Goal: Task Accomplishment & Management: Complete application form

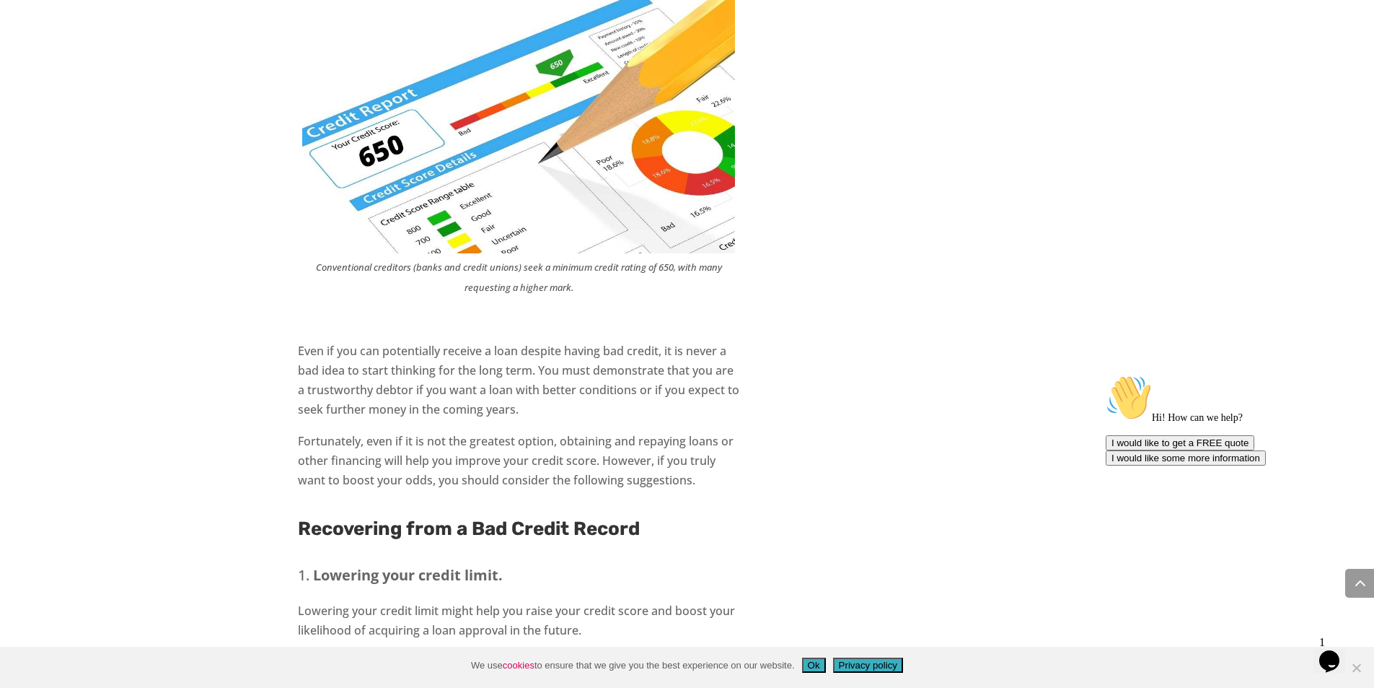
scroll to position [2251, 0]
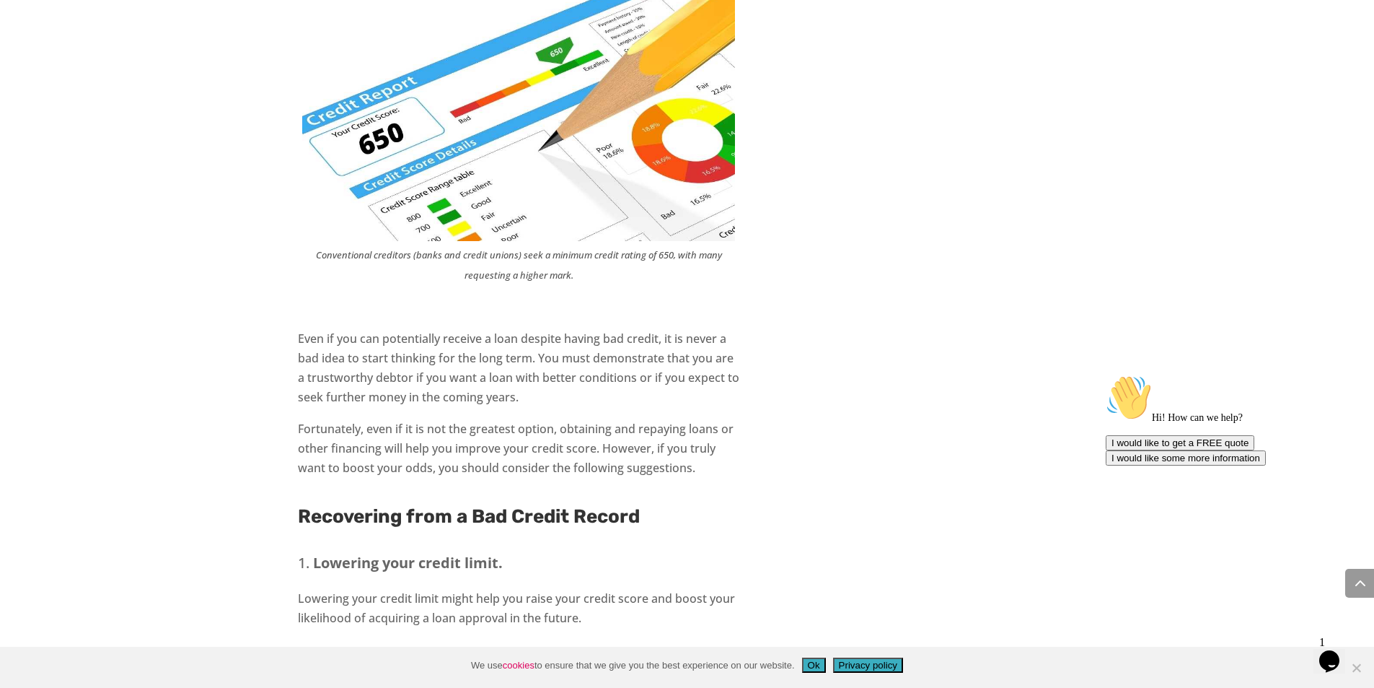
click at [815, 662] on button "Ok" at bounding box center [814, 664] width 24 height 15
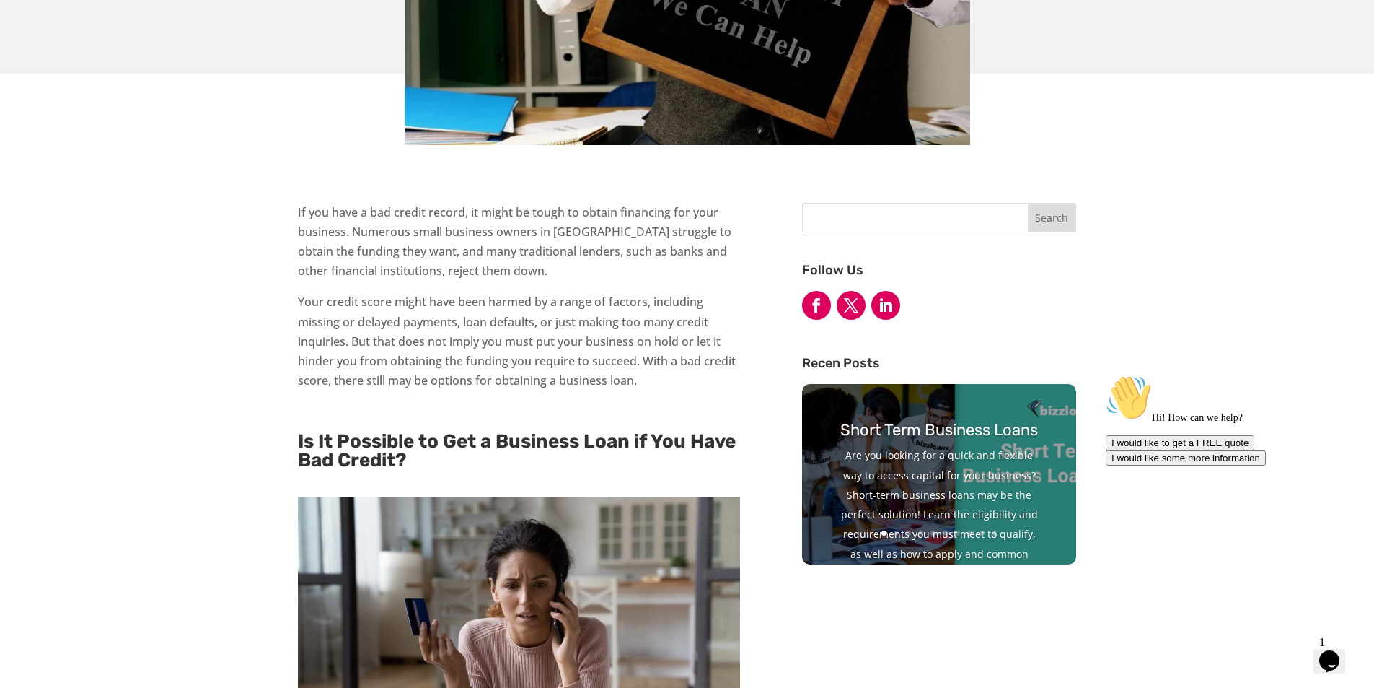
scroll to position [0, 0]
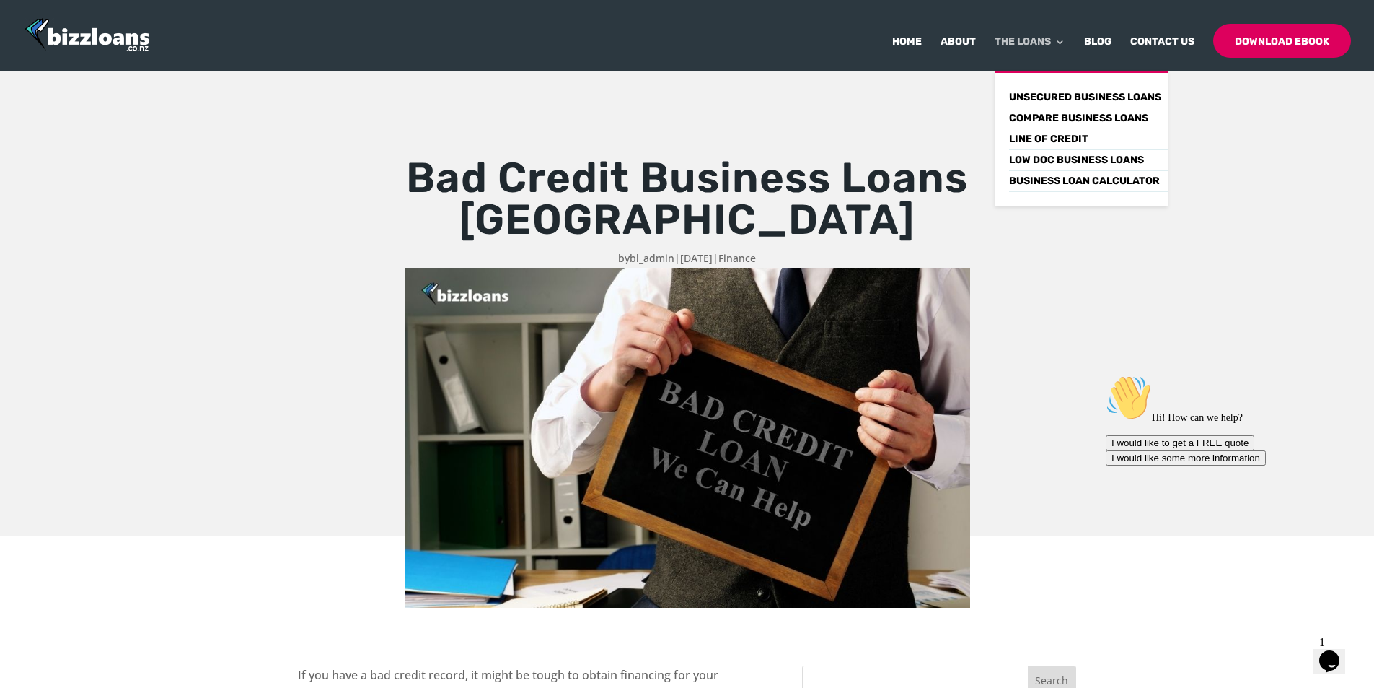
click at [1052, 40] on link "The Loans" at bounding box center [1030, 54] width 71 height 34
click at [1079, 182] on link "Business Loan Calculator" at bounding box center [1088, 181] width 159 height 21
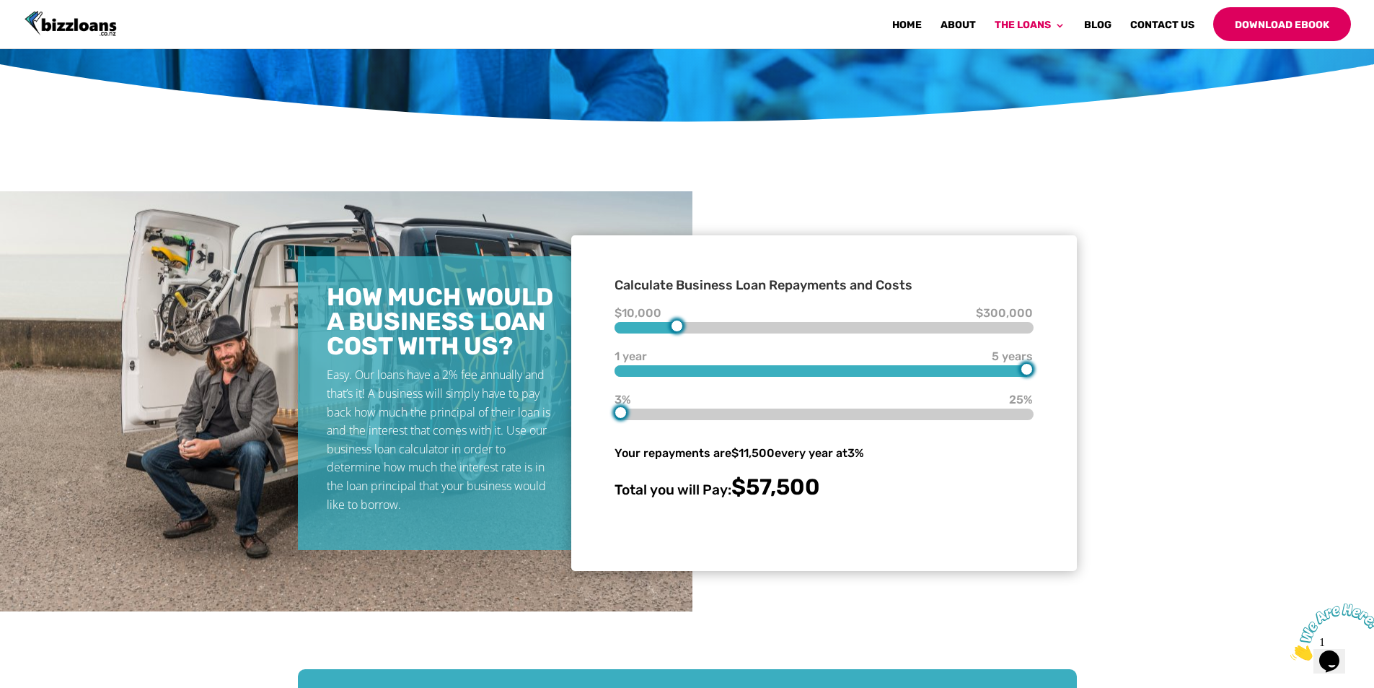
scroll to position [462, 0]
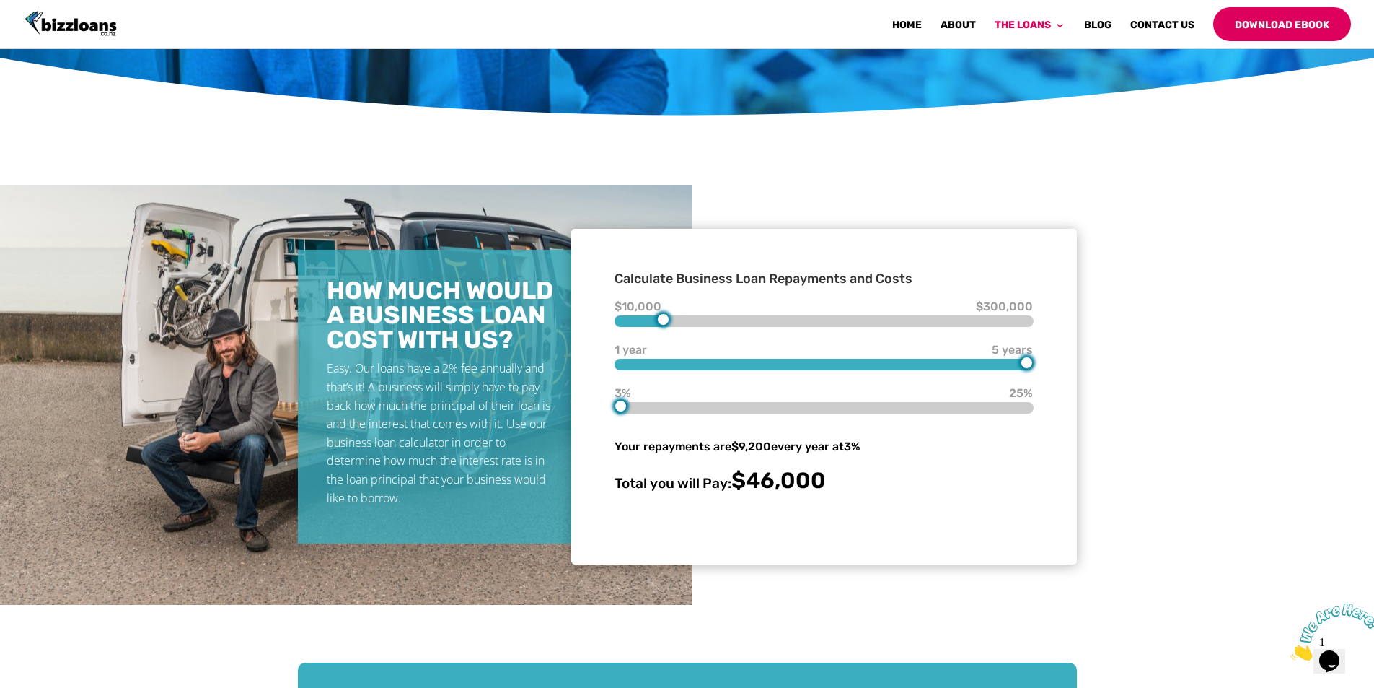
type input "40000"
click at [658, 323] on div at bounding box center [824, 321] width 418 height 12
type input "1"
click at [628, 367] on div at bounding box center [824, 365] width 418 height 12
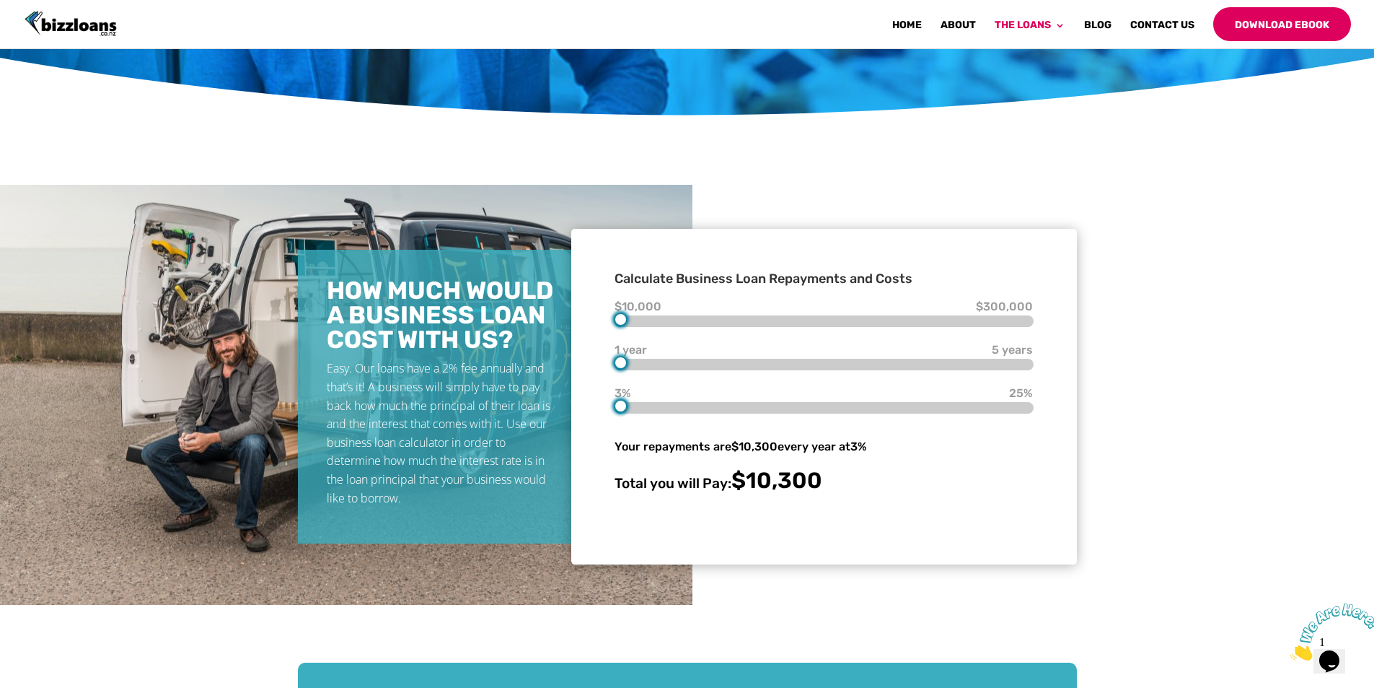
click at [625, 321] on div at bounding box center [621, 319] width 12 height 12
type input "40000"
click at [662, 324] on div at bounding box center [663, 319] width 12 height 12
type input "5"
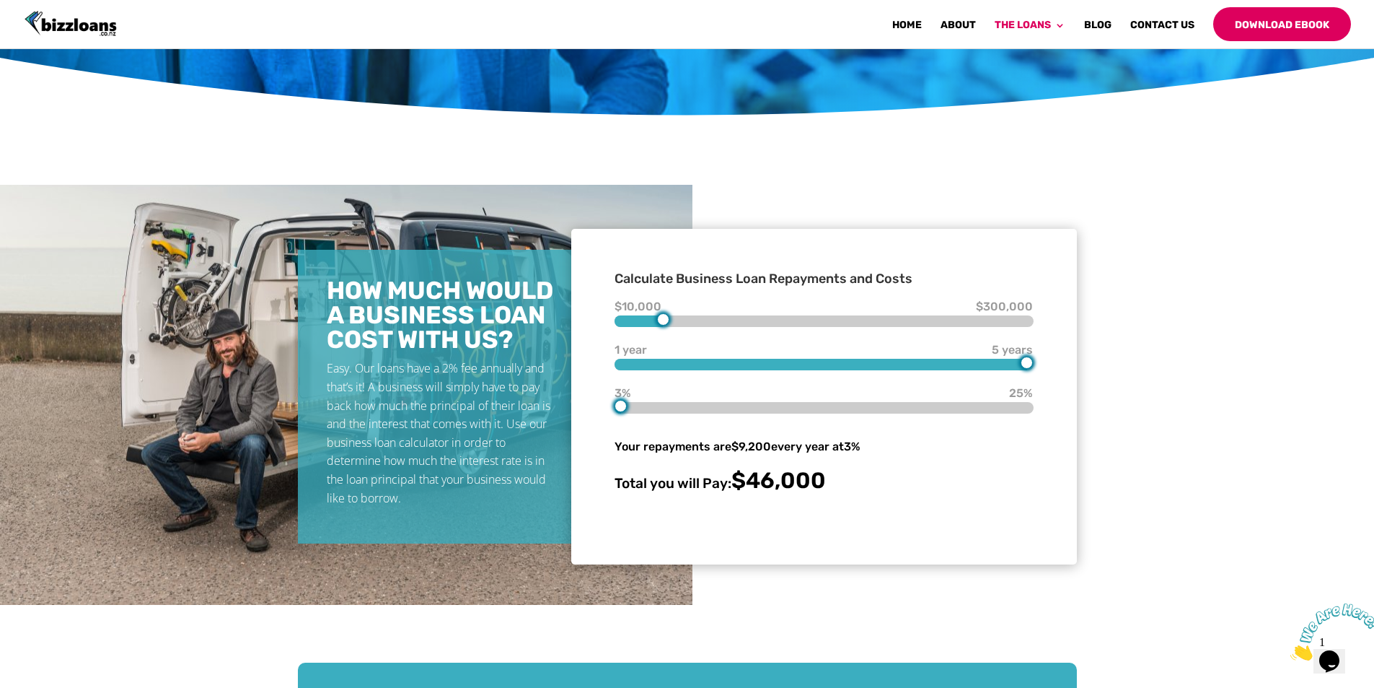
click at [1030, 364] on div at bounding box center [1027, 362] width 12 height 12
type input "70000"
click at [708, 322] on div at bounding box center [705, 319] width 12 height 12
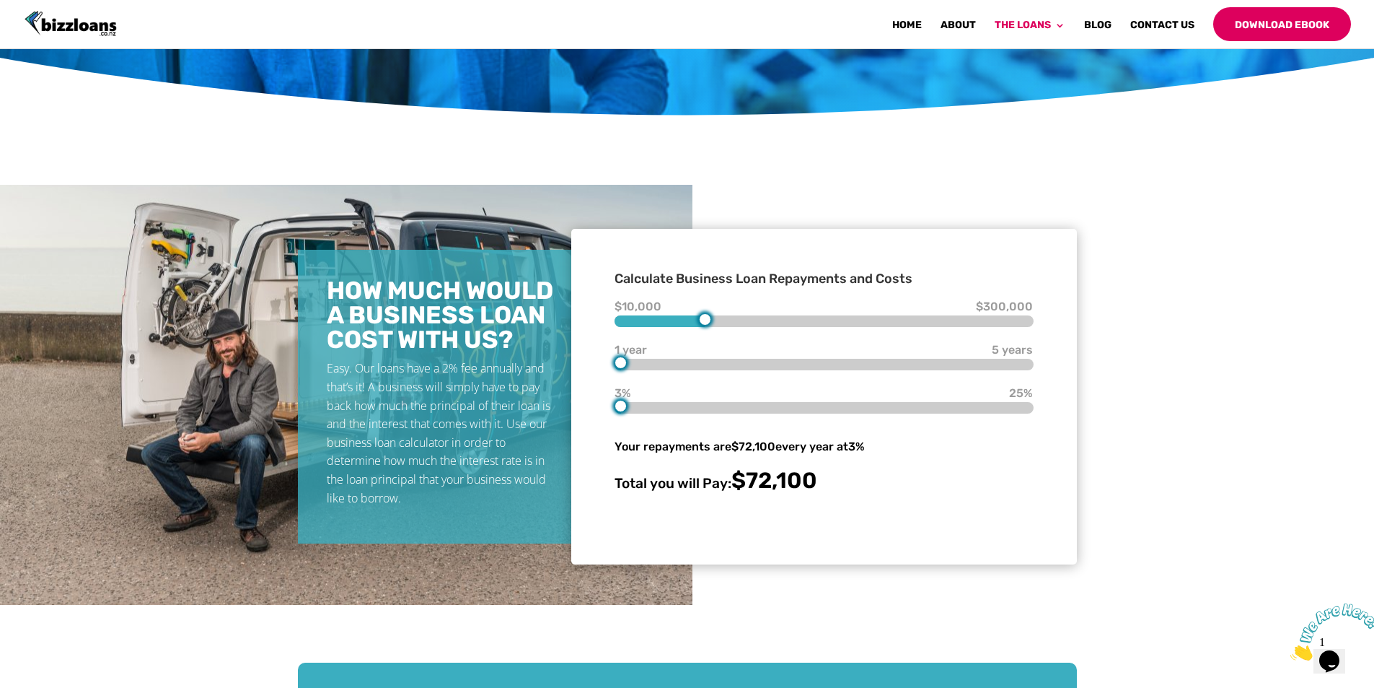
type input "2"
click at [686, 365] on div at bounding box center [824, 365] width 418 height 12
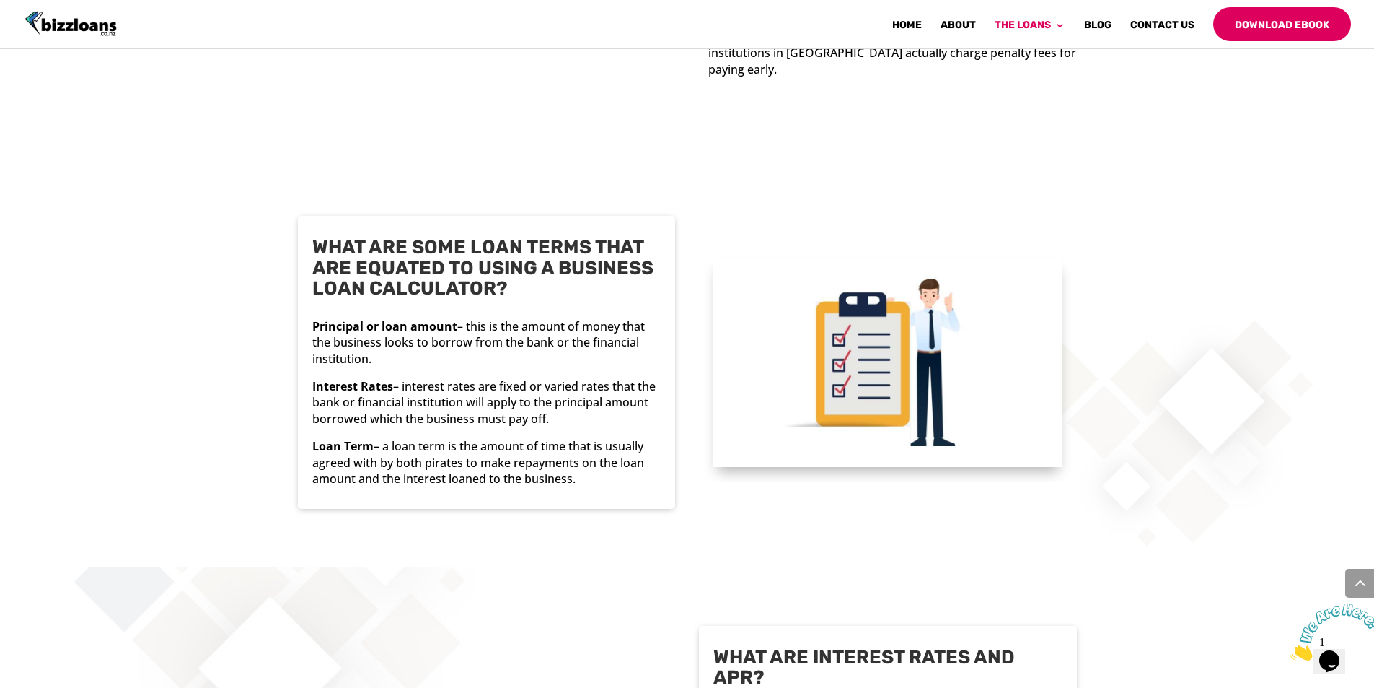
scroll to position [1789, 0]
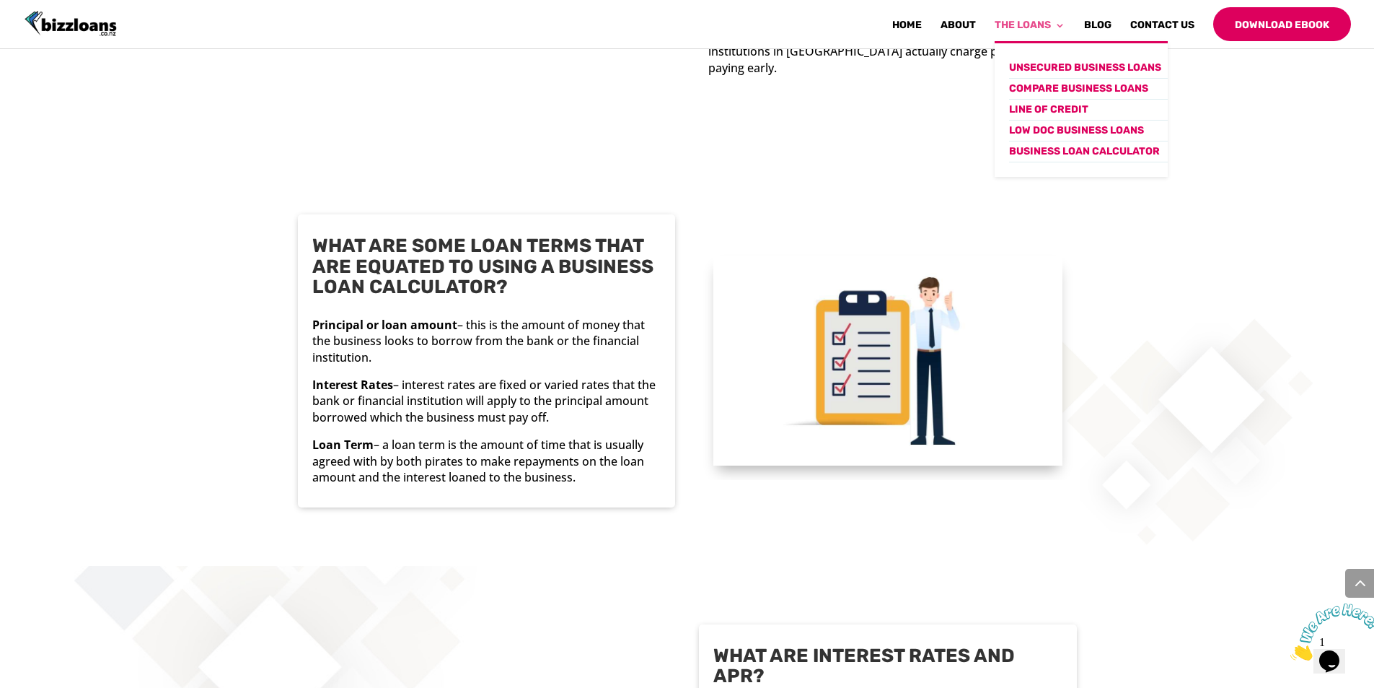
click at [1030, 22] on link "The Loans" at bounding box center [1030, 30] width 71 height 21
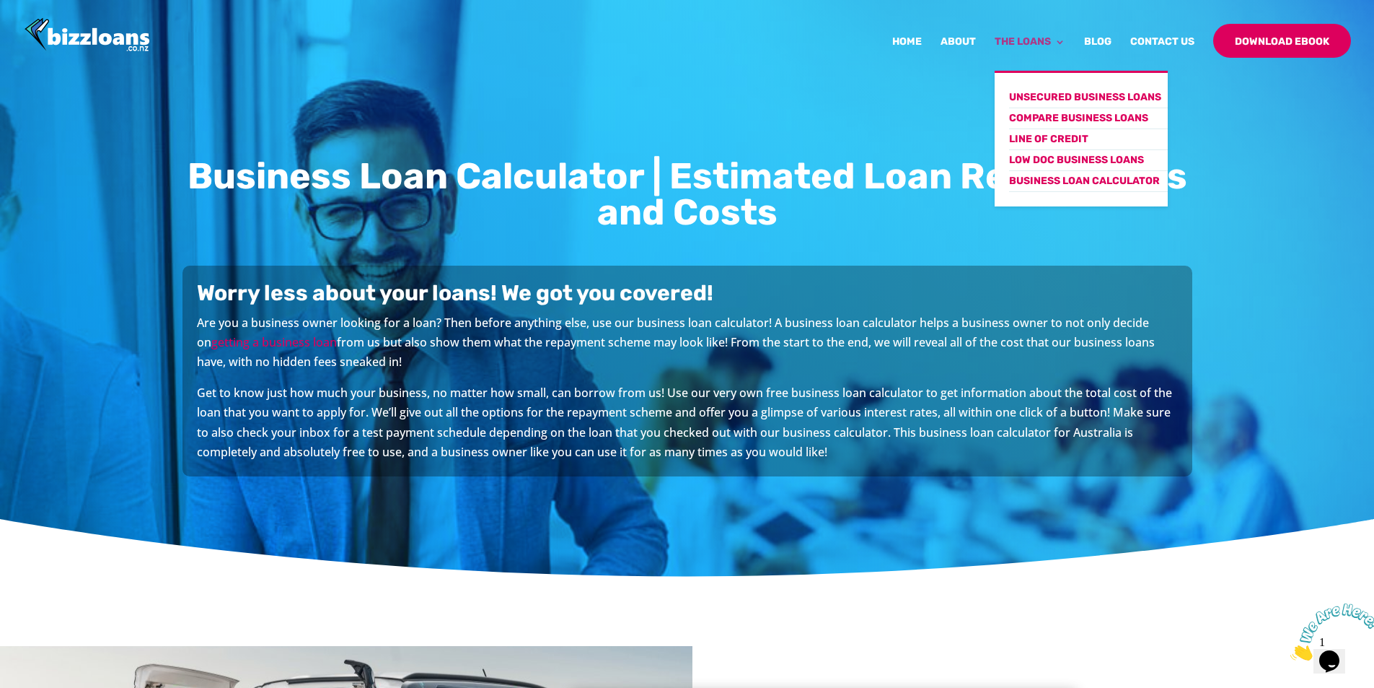
click at [1032, 40] on link "The Loans" at bounding box center [1030, 54] width 71 height 34
click at [1052, 158] on link "Low Doc Business Loans" at bounding box center [1088, 160] width 159 height 21
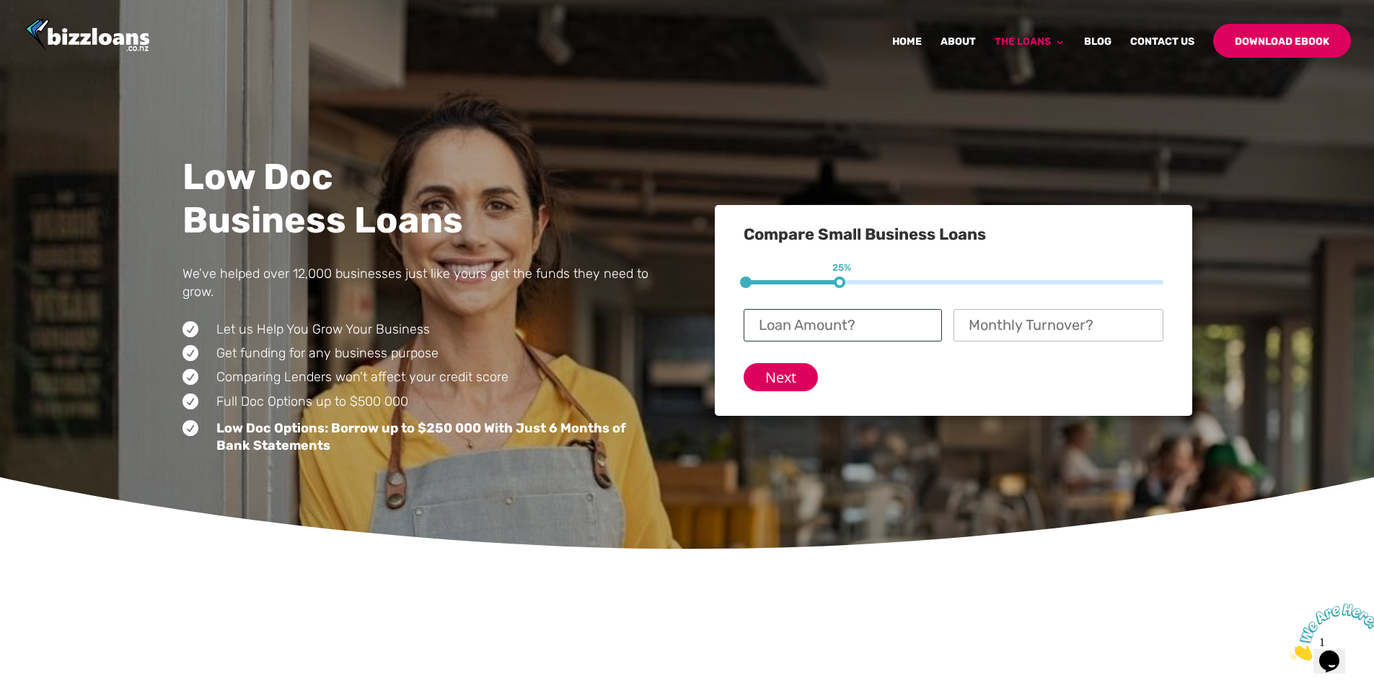
click at [794, 322] on input "Loan Amount? *" at bounding box center [843, 325] width 198 height 32
type input "$ 60,000"
click at [1007, 333] on input "Monthly Turnover? *" at bounding box center [1059, 325] width 210 height 32
click at [778, 375] on input "Next" at bounding box center [781, 377] width 74 height 28
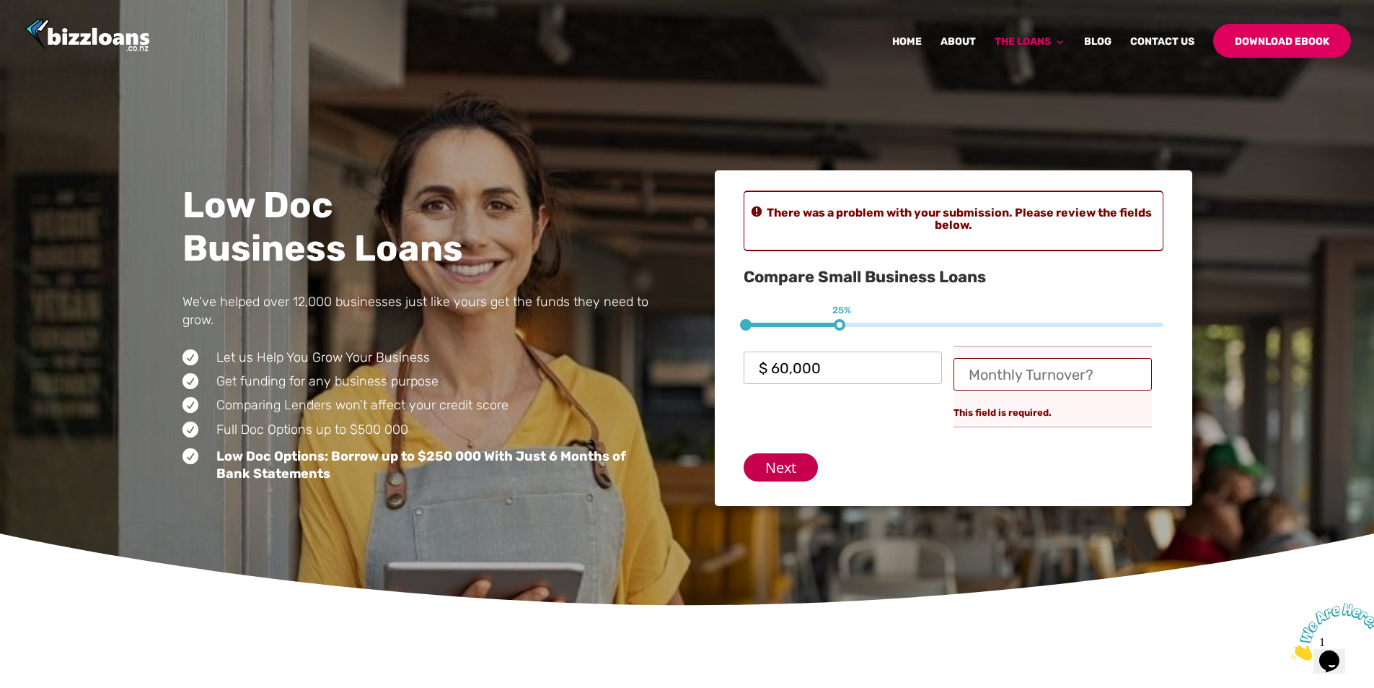
scroll to position [98, 0]
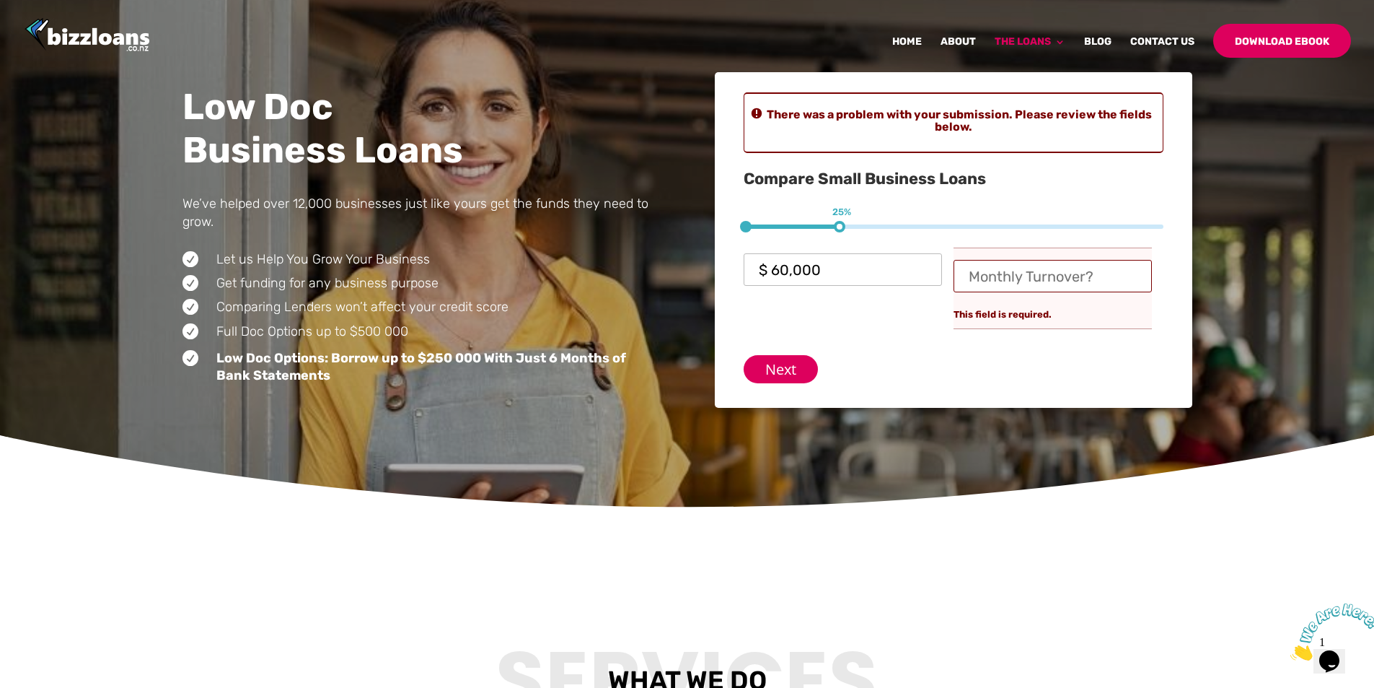
click at [998, 278] on input "Monthly Turnover? *" at bounding box center [1053, 276] width 198 height 32
type input "$ 0"
click at [775, 364] on input "Next" at bounding box center [781, 369] width 74 height 28
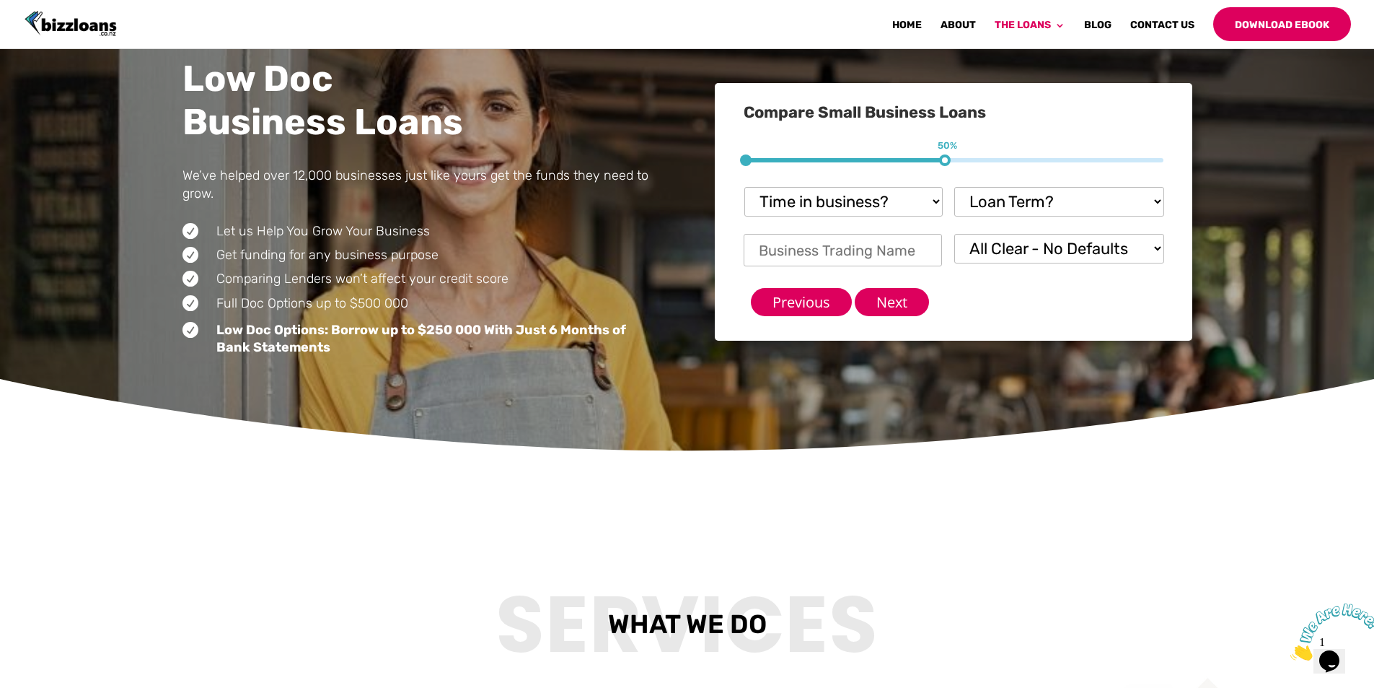
scroll to position [109, 0]
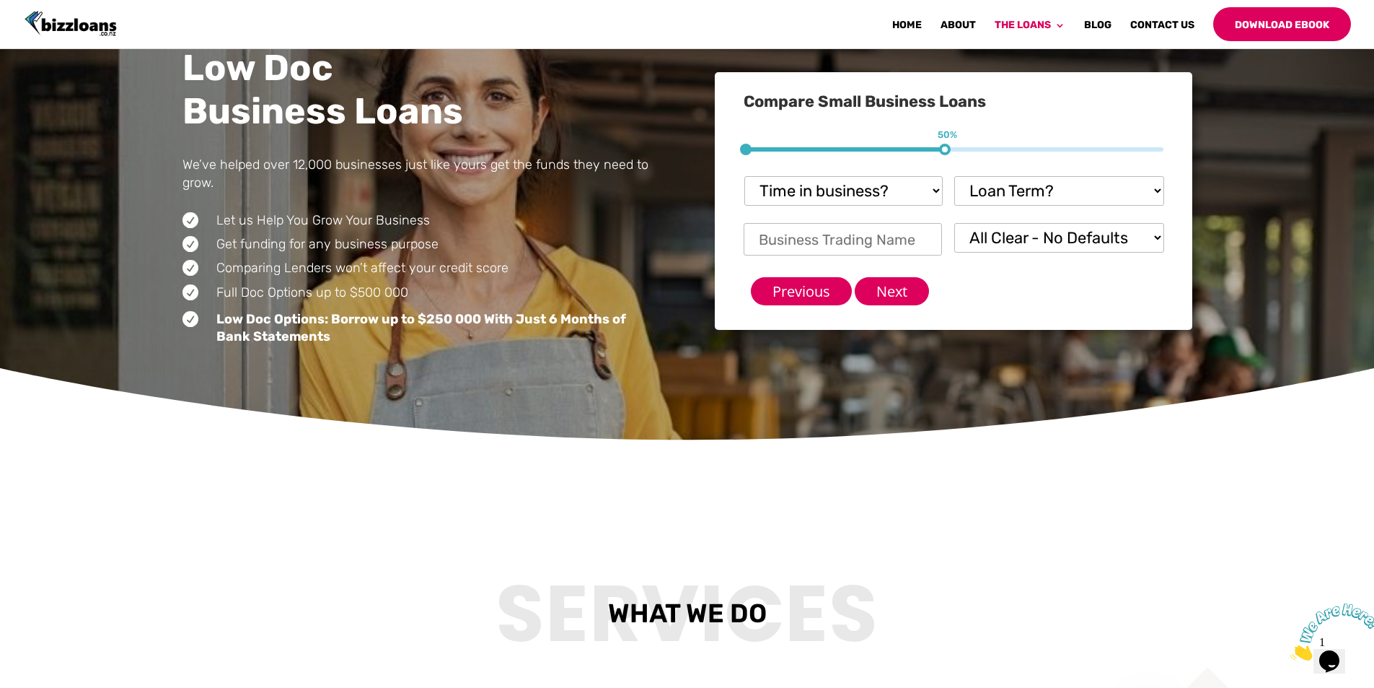
click at [1159, 236] on select "All Clear - No Defaults I Have Paid Defaults I have Unpaid Defaults" at bounding box center [1059, 238] width 210 height 30
select select "I have Unpaid Defaults"
click at [954, 223] on select "All Clear - No Defaults I Have Paid Defaults I have Unpaid Defaults" at bounding box center [1059, 238] width 210 height 30
click at [850, 237] on input "Business Trading Name *" at bounding box center [843, 239] width 198 height 32
type input "Small Build"
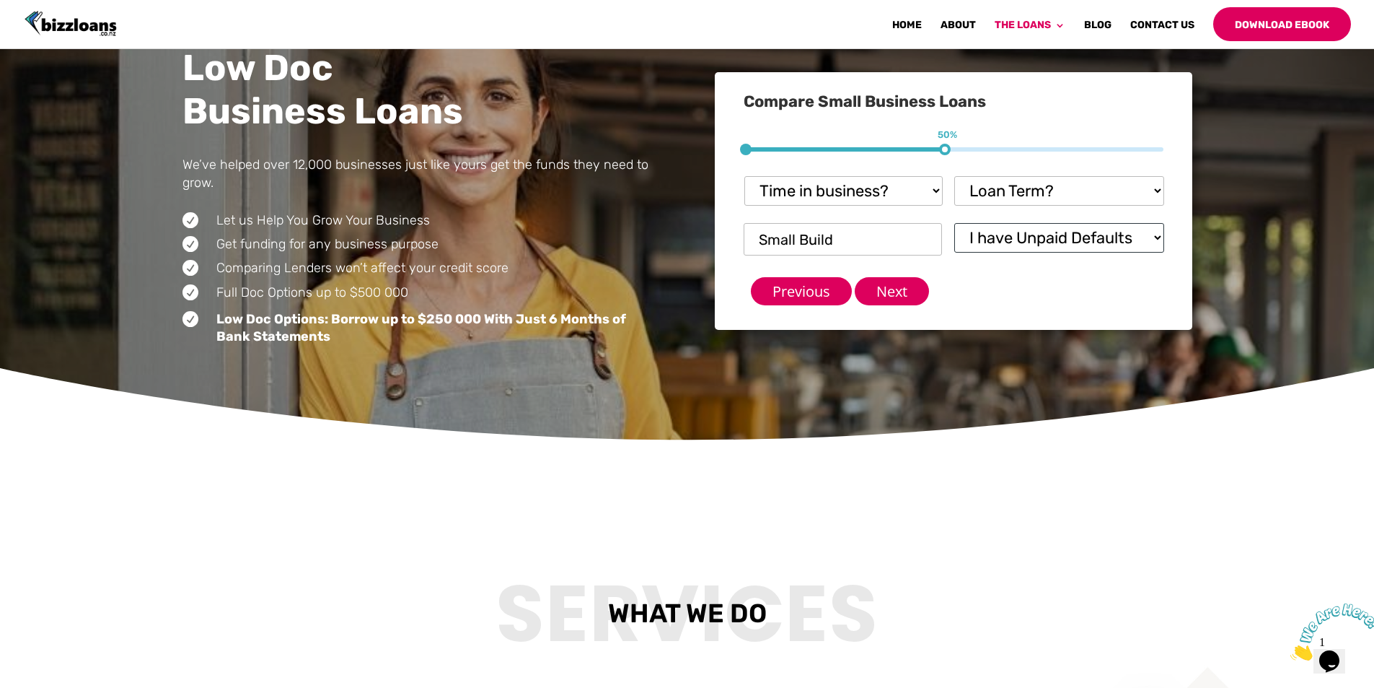
click at [1155, 238] on select "All Clear - No Defaults I Have Paid Defaults I have Unpaid Defaults" at bounding box center [1059, 238] width 210 height 30
click at [1156, 237] on select "All Clear - No Defaults I Have Paid Defaults I have Unpaid Defaults" at bounding box center [1059, 238] width 210 height 30
click at [892, 291] on input "Next" at bounding box center [892, 291] width 74 height 28
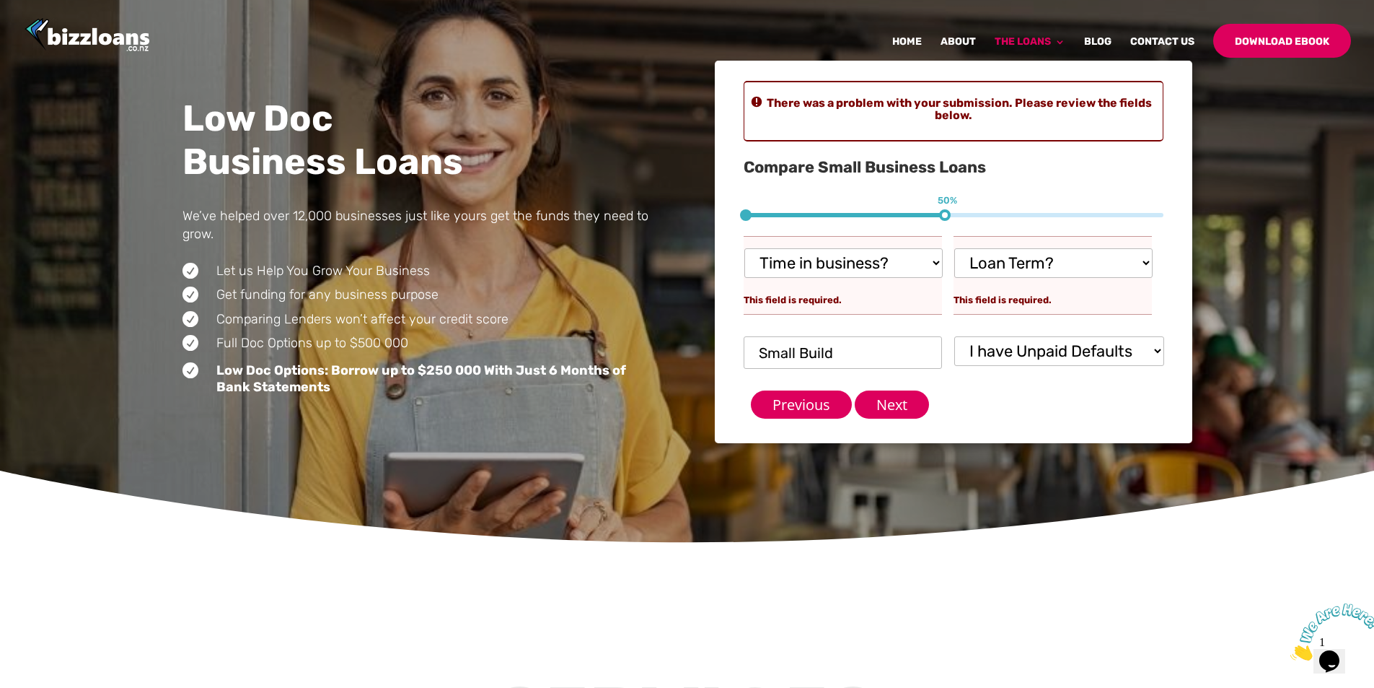
scroll to position [98, 0]
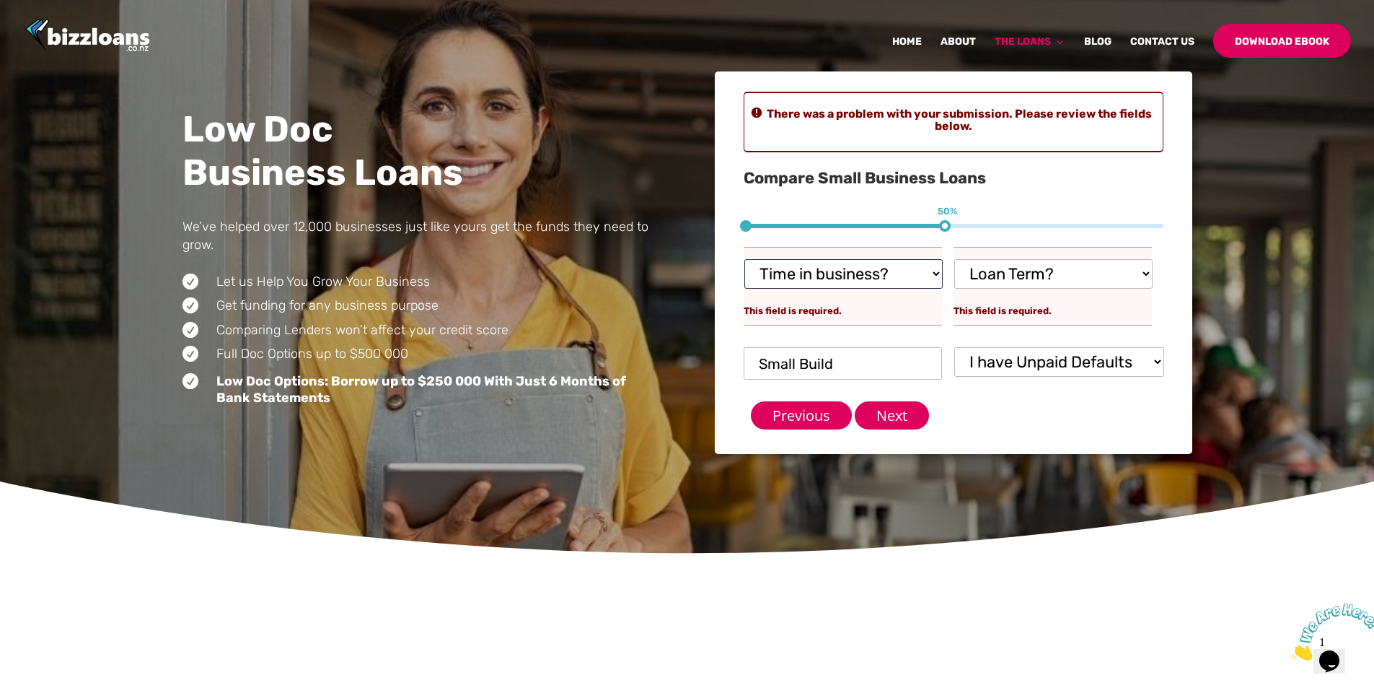
click at [937, 273] on select "Time in business? Startup under 6 months 6-12 months Over 12 months Over 24 mon…" at bounding box center [844, 274] width 198 height 30
select select "Over 12 months"
click at [745, 259] on select "Time in business? Startup under 6 months 6-12 months Over 12 months Over 24 mon…" at bounding box center [844, 274] width 198 height 30
click at [1145, 274] on select "Loan Term? 1-3 months 3-6 months 6 - 12 months 12 - 18 months 18 - 24 months 24…" at bounding box center [1053, 274] width 198 height 30
select select "3-6 months"
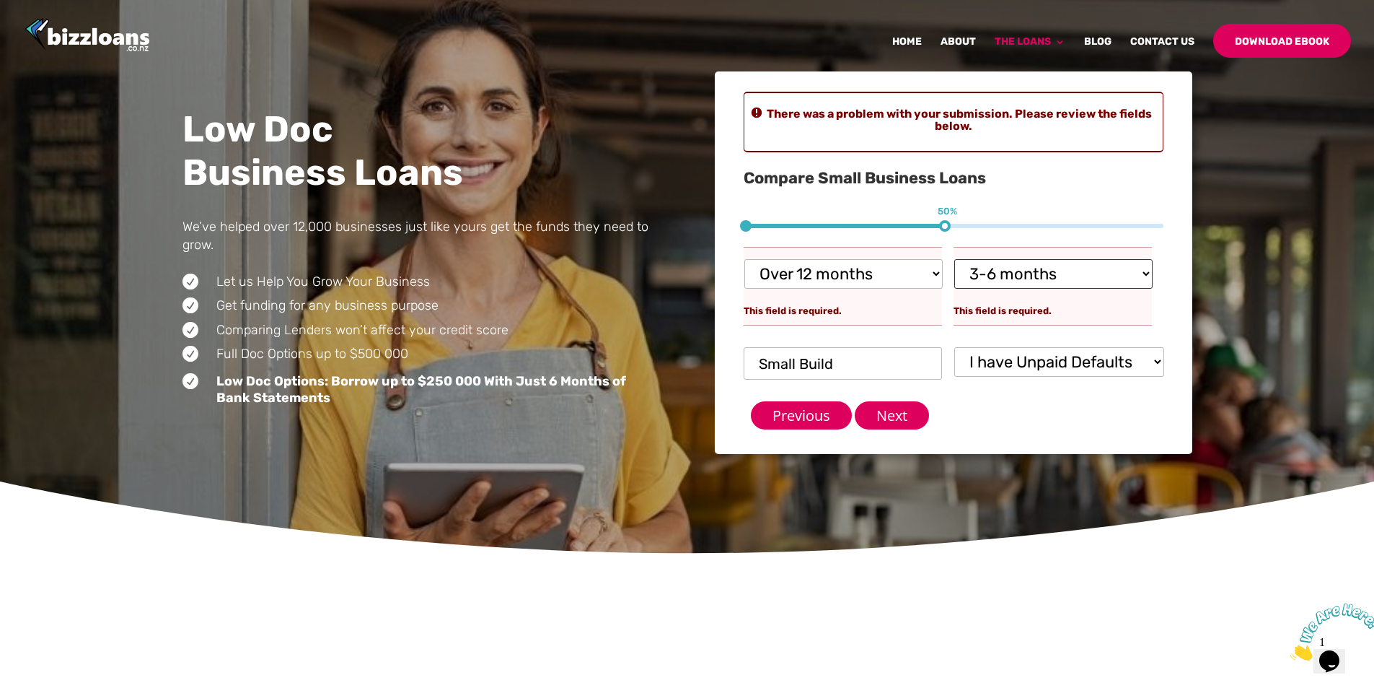
click at [954, 259] on select "Loan Term? 1-3 months 3-6 months 6 - 12 months 12 - 18 months 18 - 24 months 24…" at bounding box center [1053, 274] width 198 height 30
click at [903, 416] on input "Next" at bounding box center [892, 415] width 74 height 28
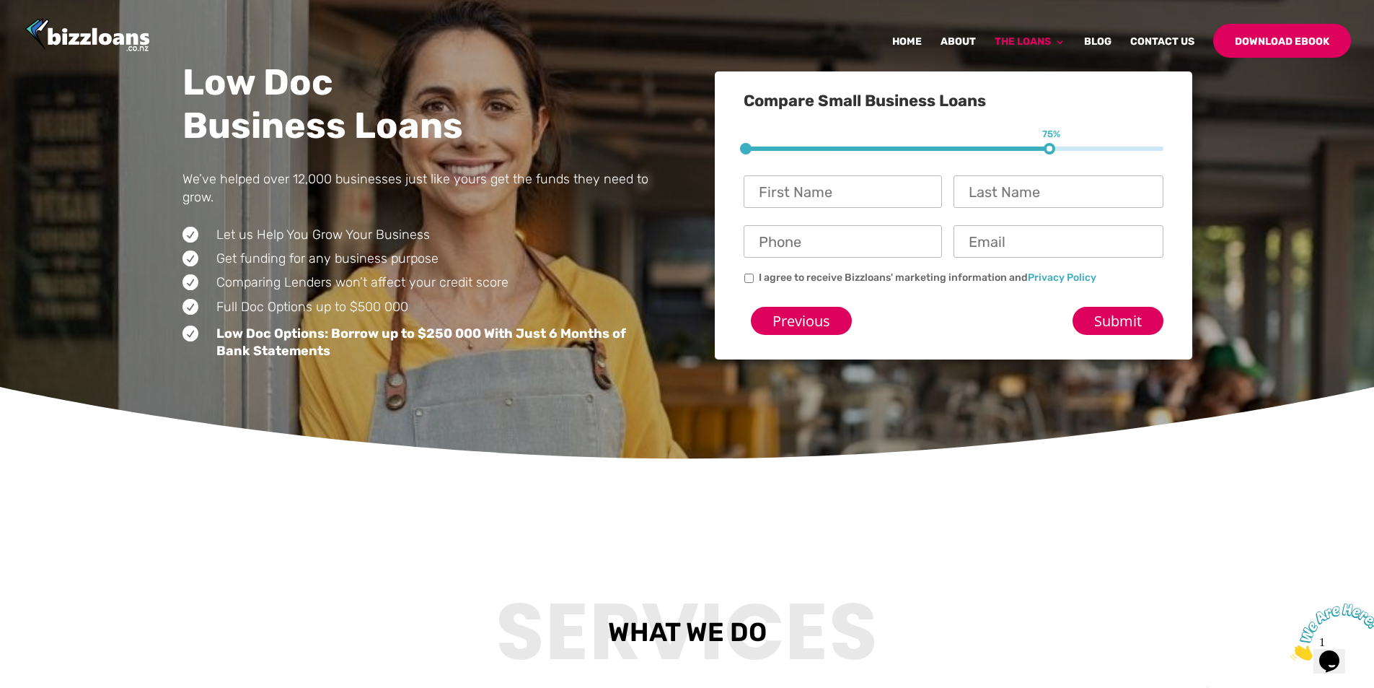
scroll to position [97, 0]
click at [812, 193] on input "First Name *" at bounding box center [843, 192] width 198 height 32
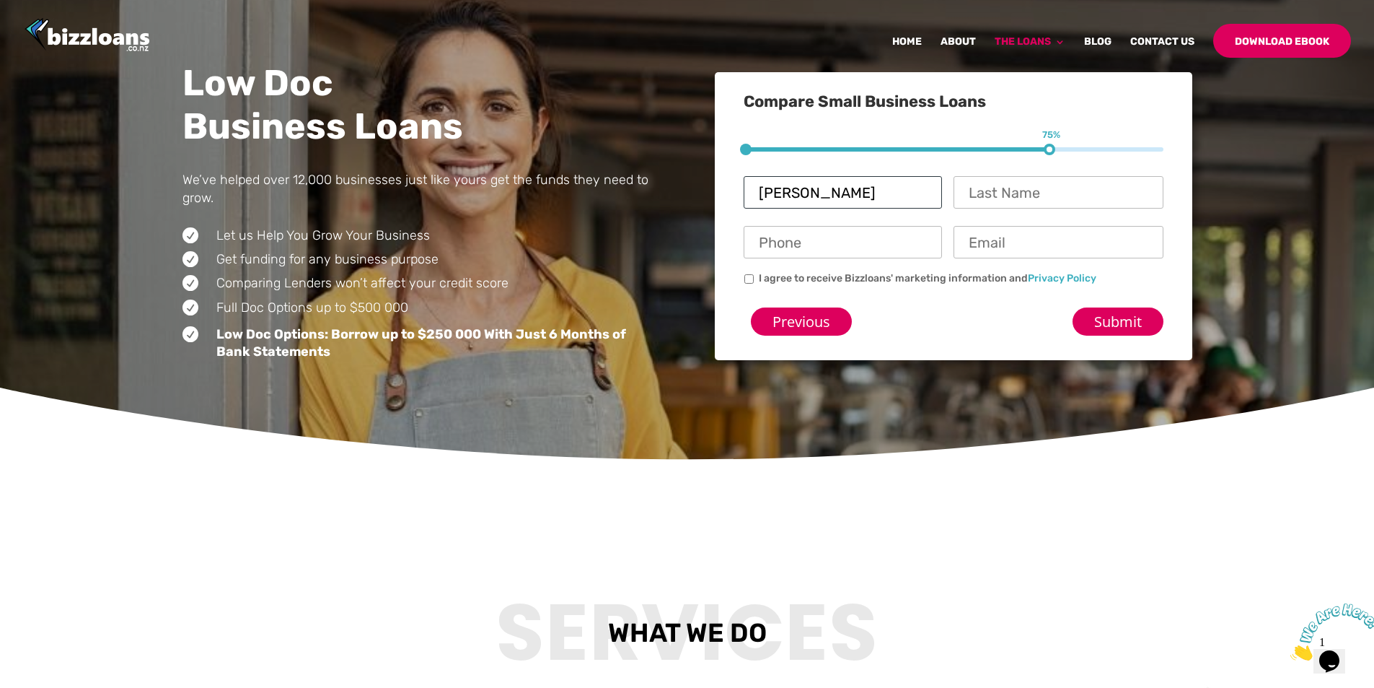
type input "[PERSON_NAME]"
type input "Westwood"
click at [836, 242] on input "021" at bounding box center [843, 242] width 198 height 32
type input "021378277"
type input "p"
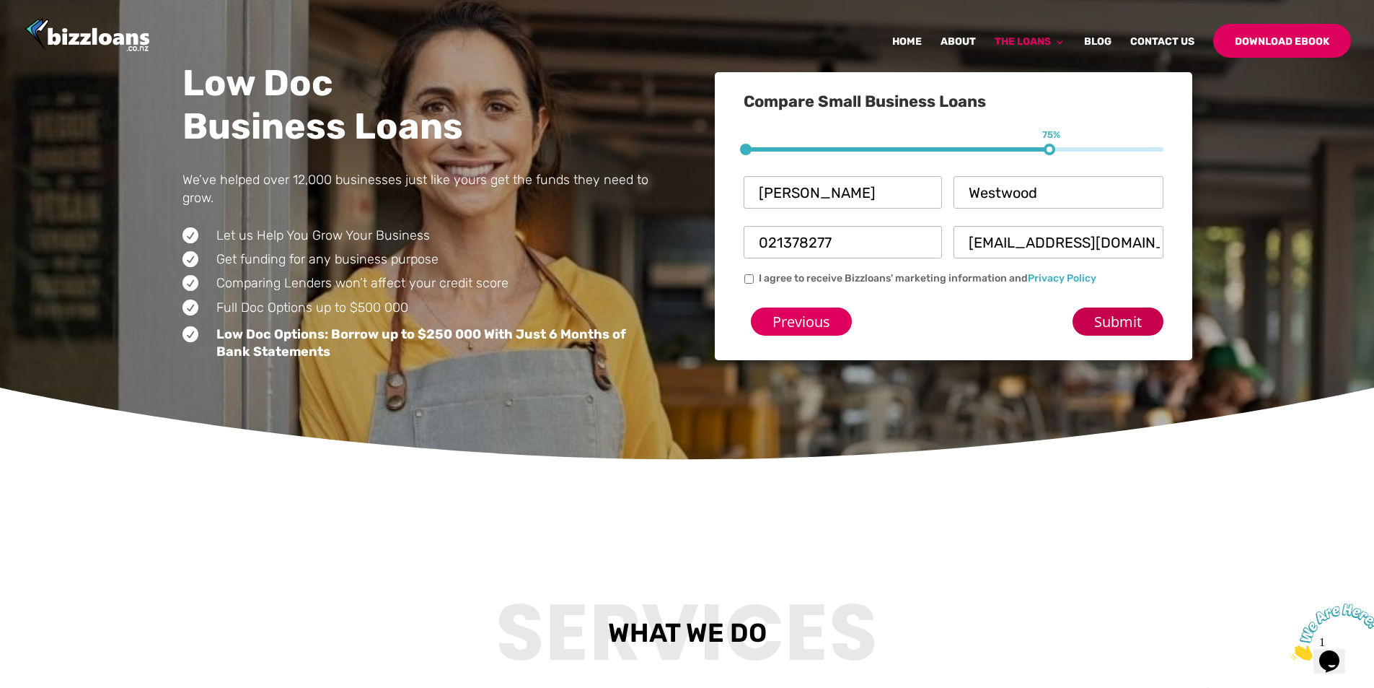
type input "[EMAIL_ADDRESS][DOMAIN_NAME]"
click at [1120, 315] on input "Submit" at bounding box center [1118, 321] width 91 height 28
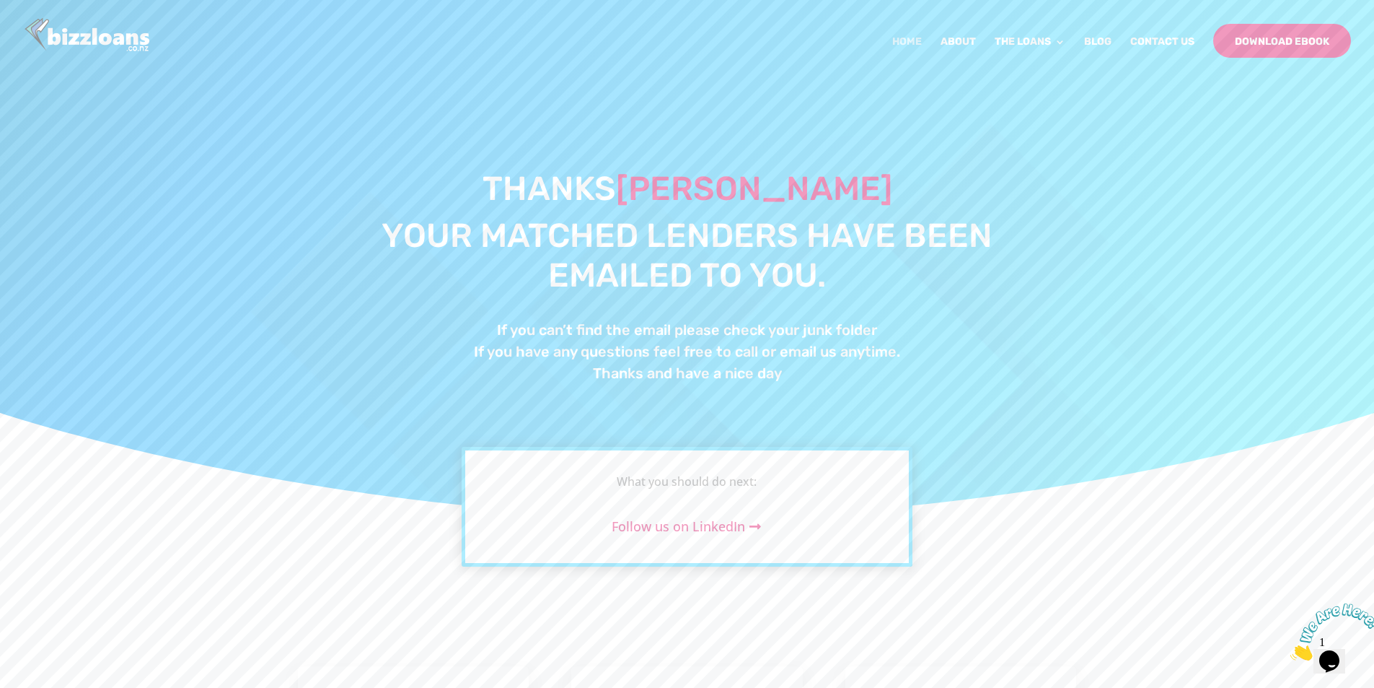
click at [912, 38] on link "Home" at bounding box center [907, 54] width 30 height 34
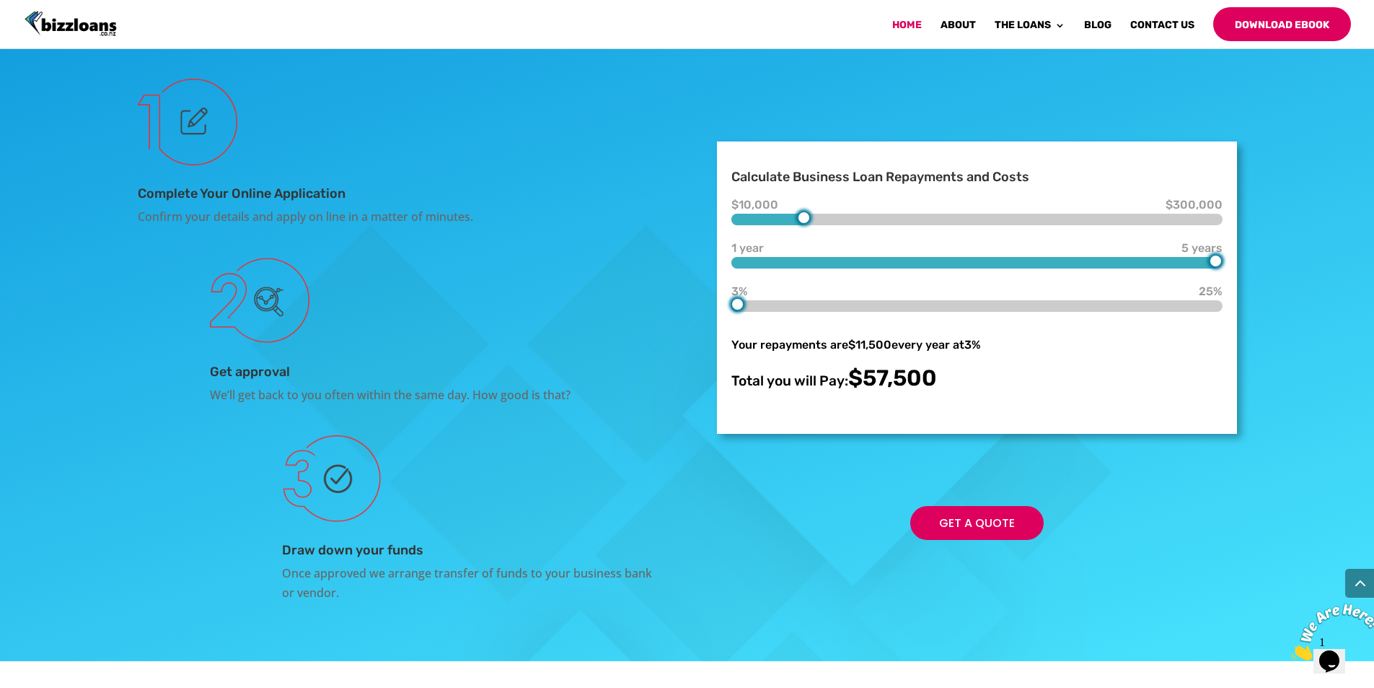
scroll to position [2539, 0]
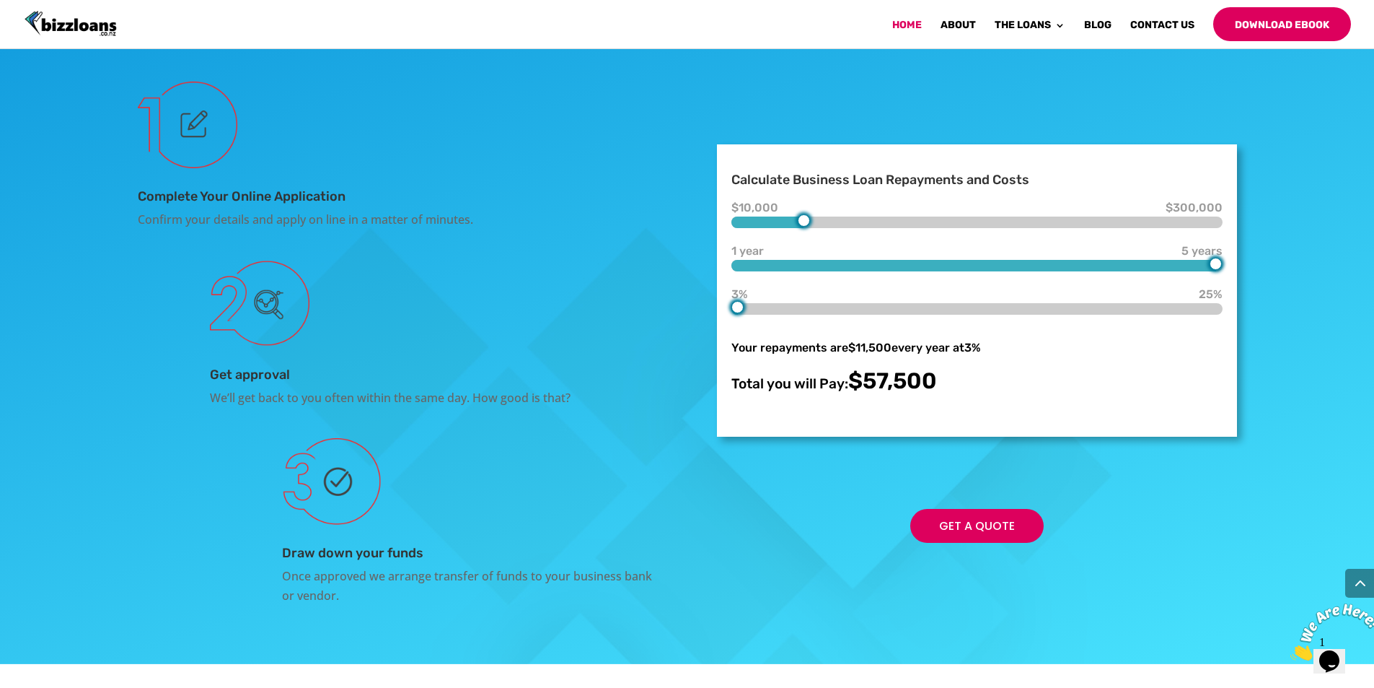
click at [193, 168] on img at bounding box center [188, 125] width 100 height 87
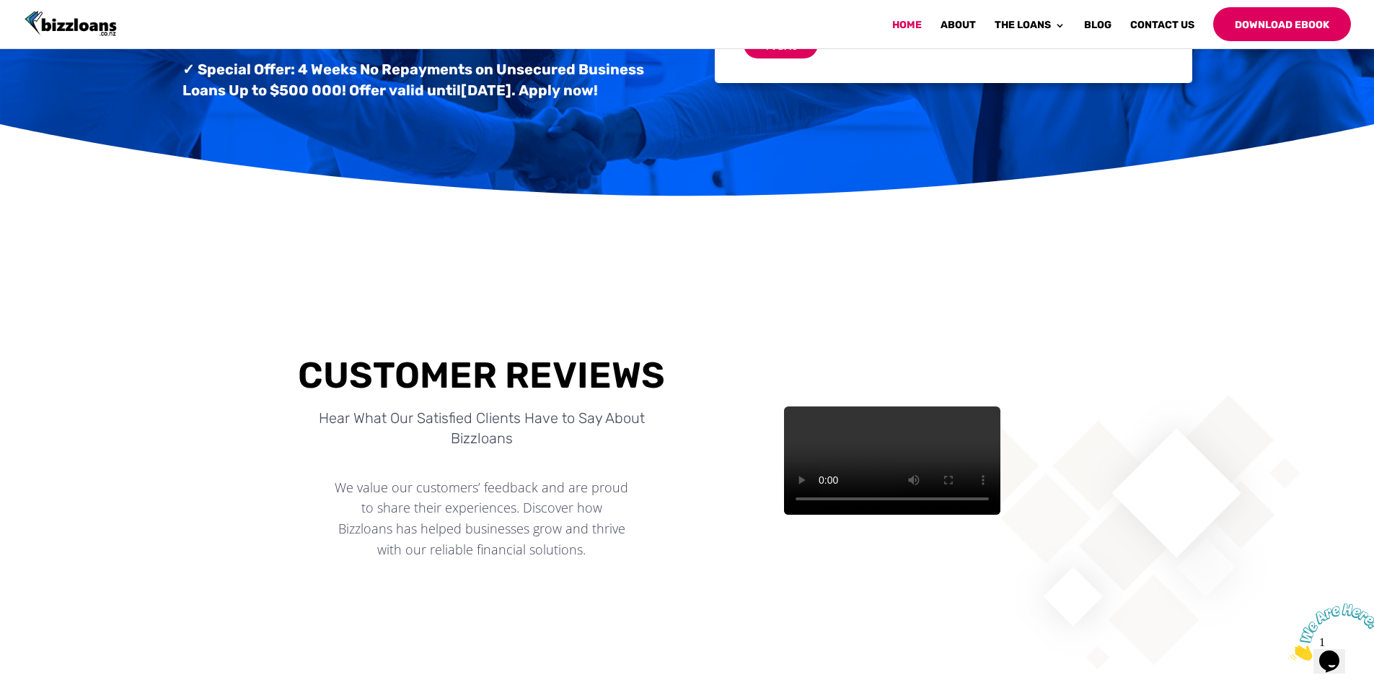
scroll to position [0, 0]
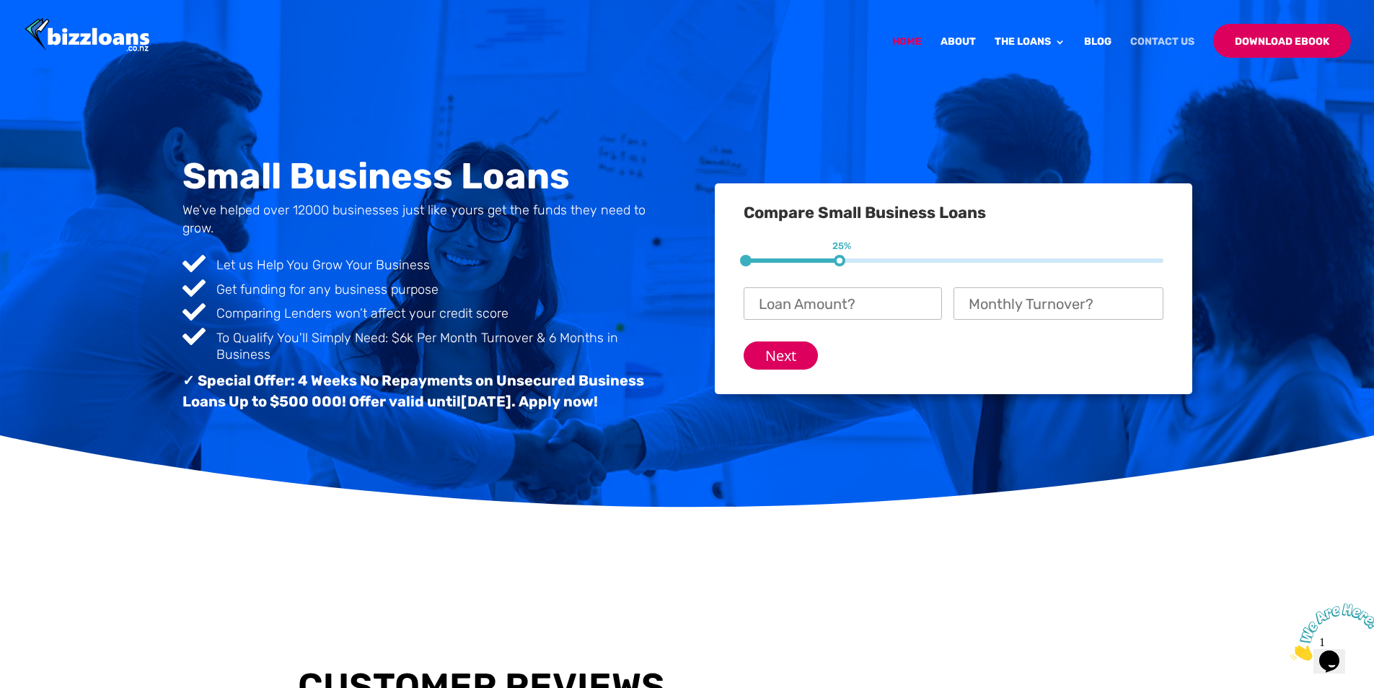
click at [1162, 39] on link "Contact Us" at bounding box center [1163, 54] width 64 height 34
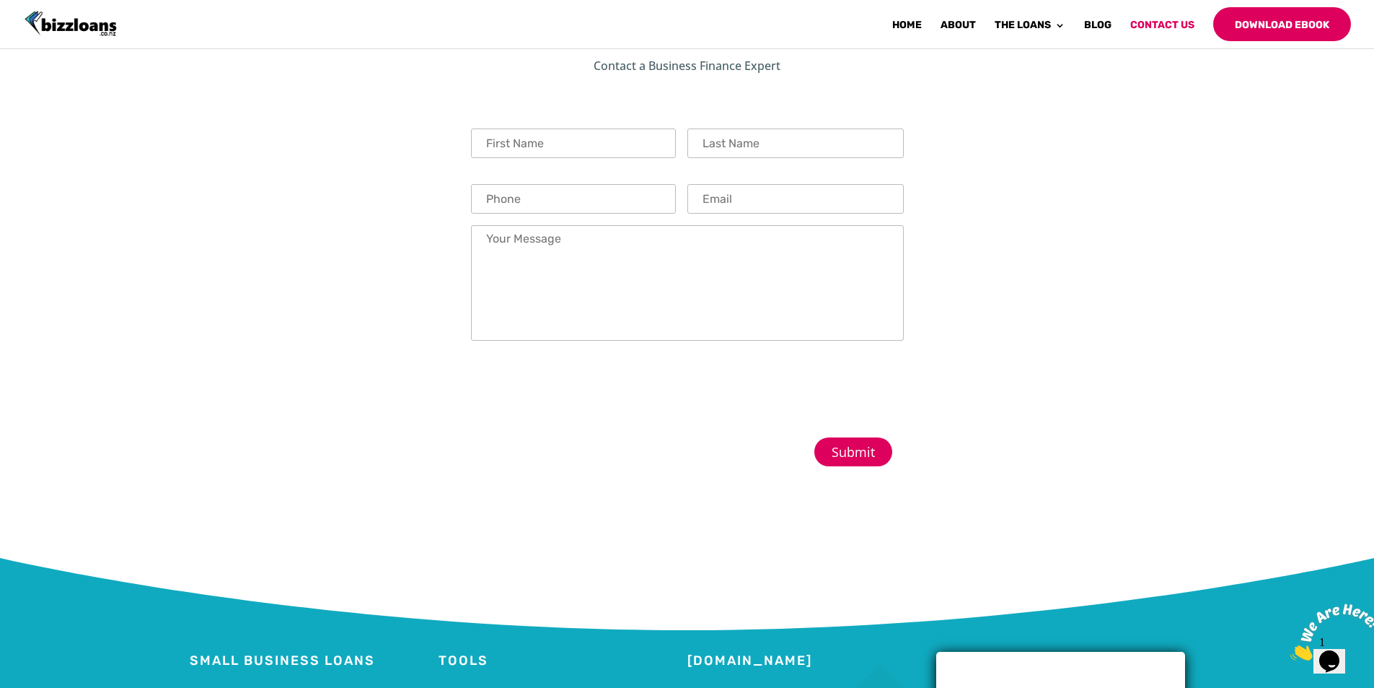
scroll to position [548, 0]
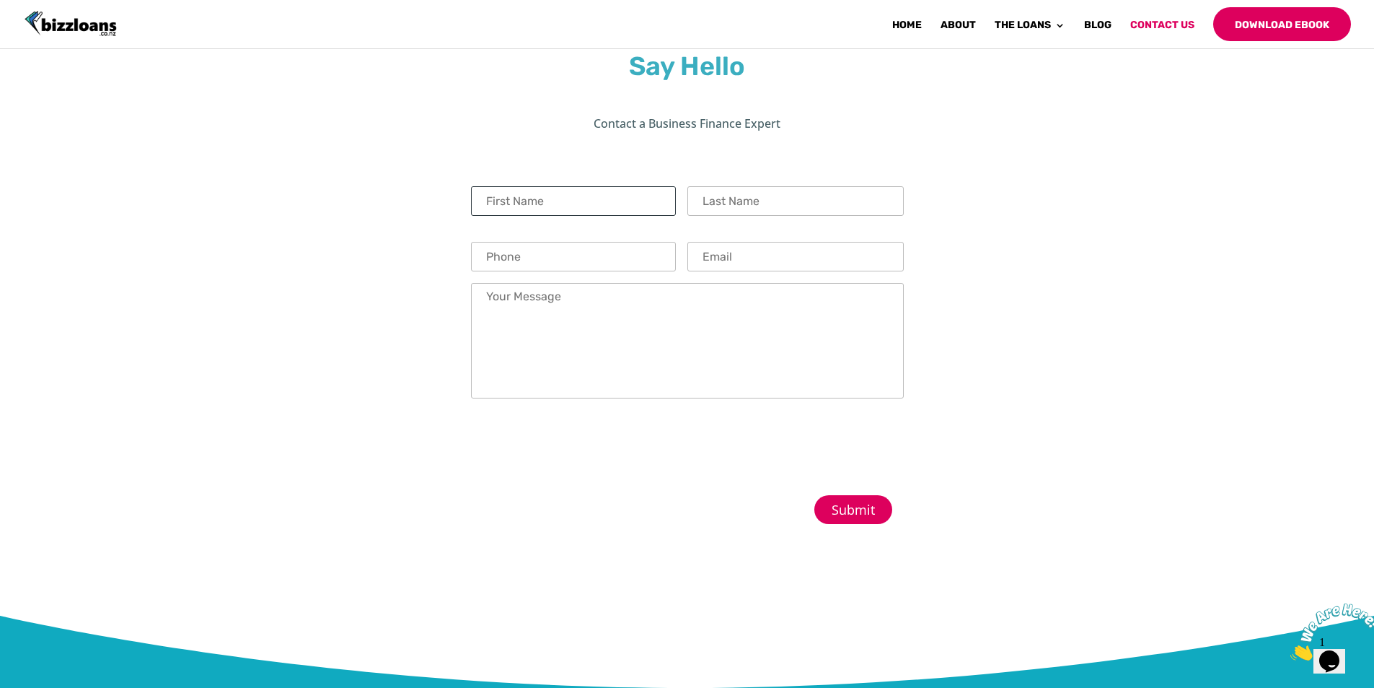
click at [557, 201] on input "First Name" at bounding box center [573, 201] width 205 height 30
type input "[PERSON_NAME]"
type input "Westwood"
click at [546, 258] on input "Phone" at bounding box center [573, 257] width 205 height 30
click at [581, 252] on input "021" at bounding box center [573, 257] width 205 height 30
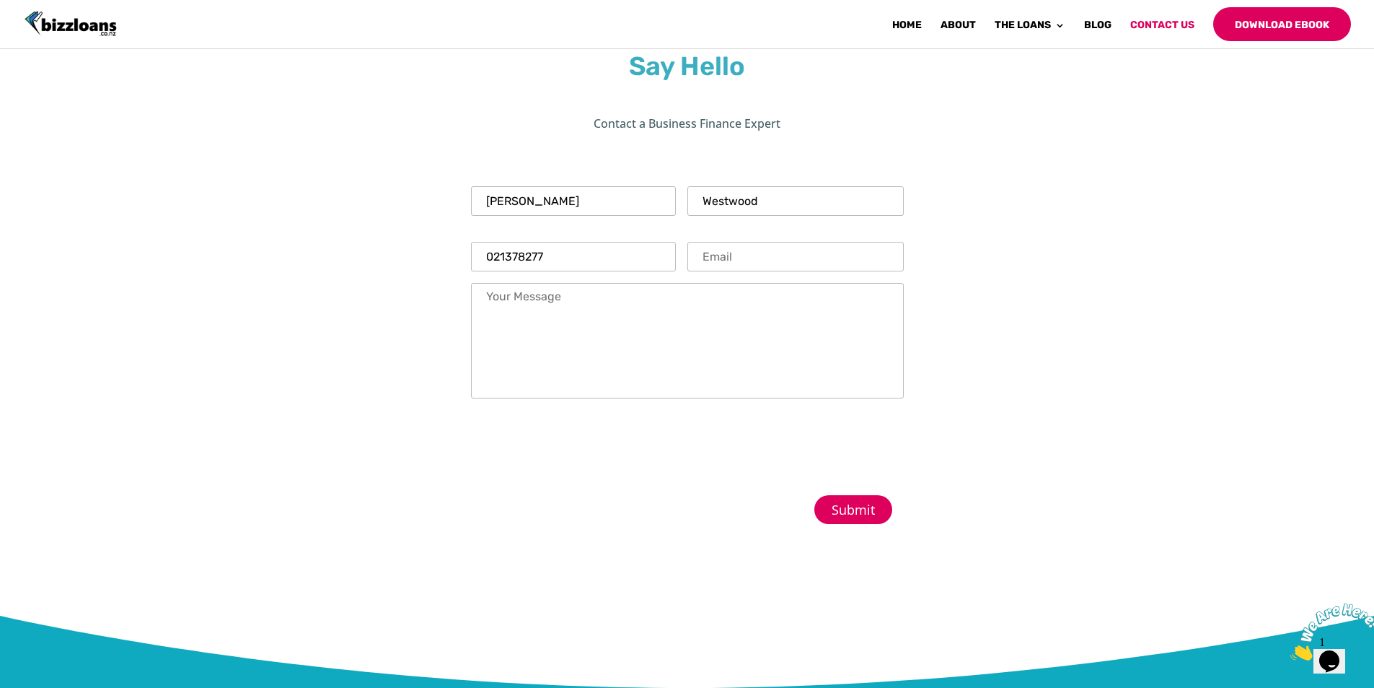
type input "021378277"
type input "[EMAIL_ADDRESS][DOMAIN_NAME]"
click at [546, 299] on textarea "Your Message *" at bounding box center [687, 340] width 433 height 115
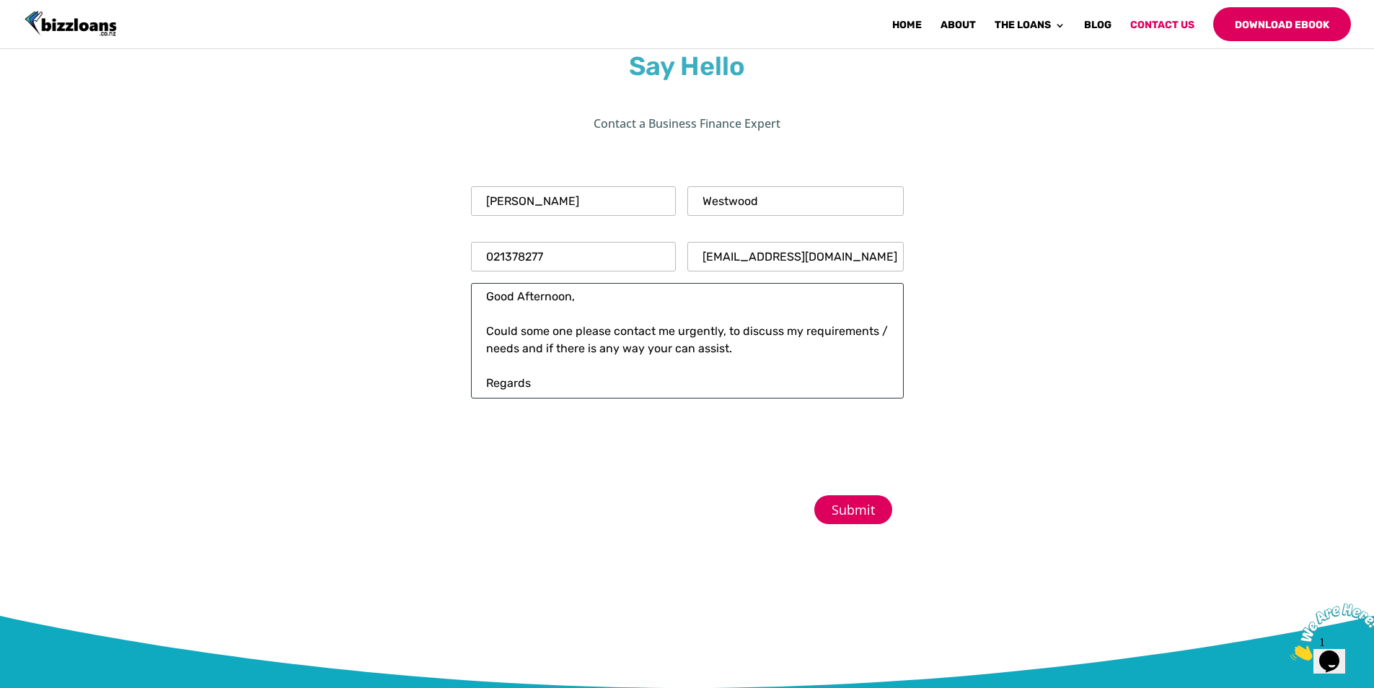
scroll to position [9, 0]
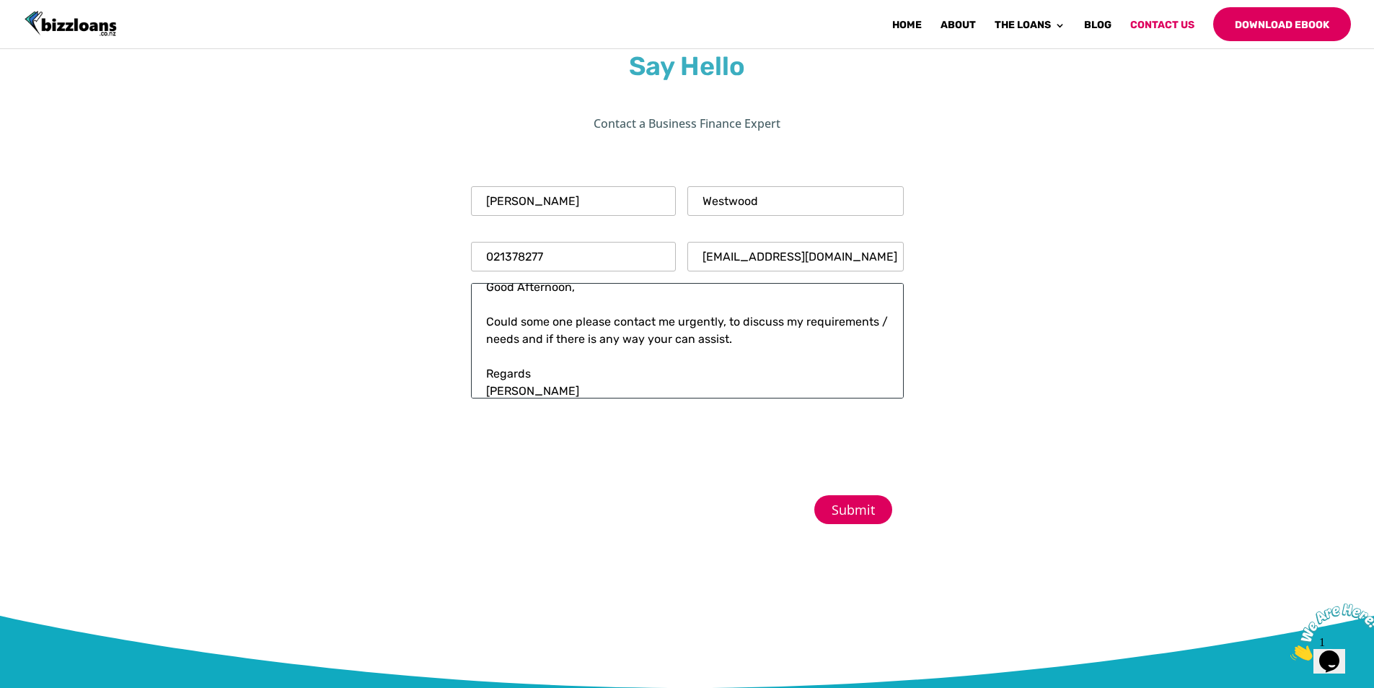
type textarea "Good Afternoon, Could some one please contact me urgently, to discuss my requir…"
click at [856, 505] on input "Submit" at bounding box center [854, 509] width 78 height 29
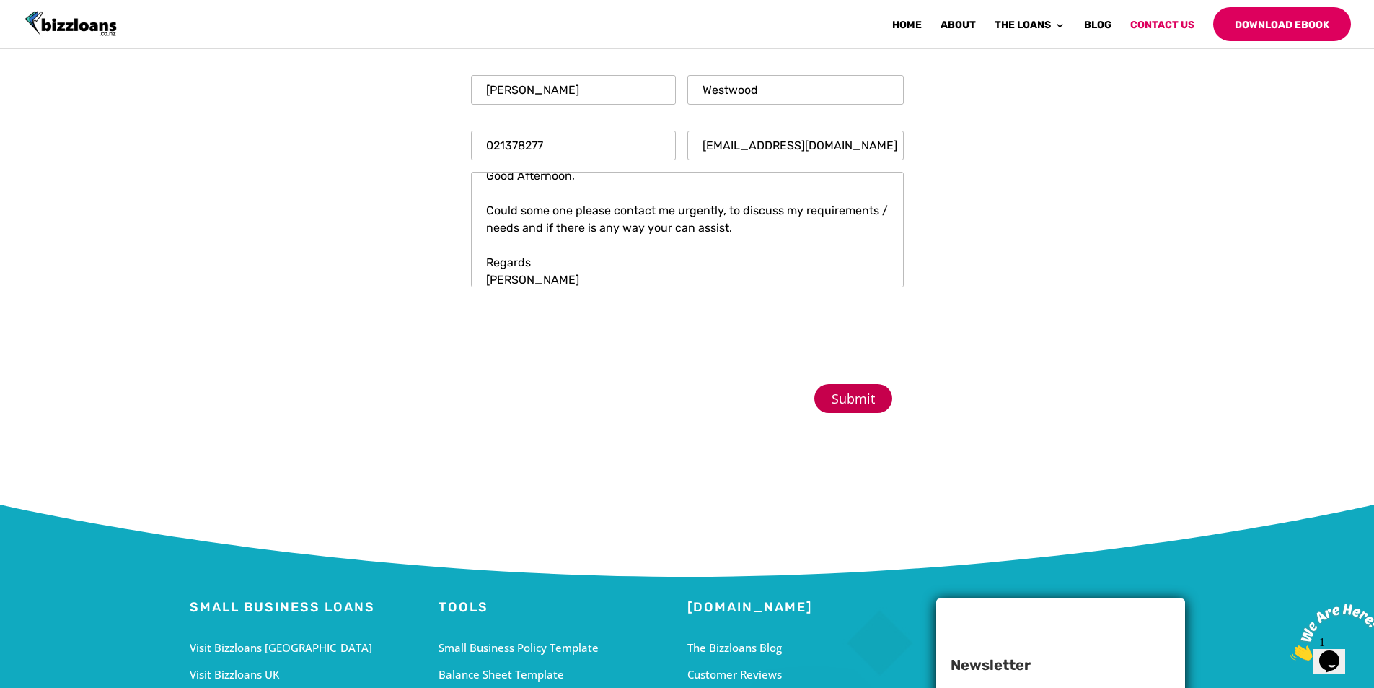
scroll to position [0, 0]
